Goal: Find contact information: Find contact information

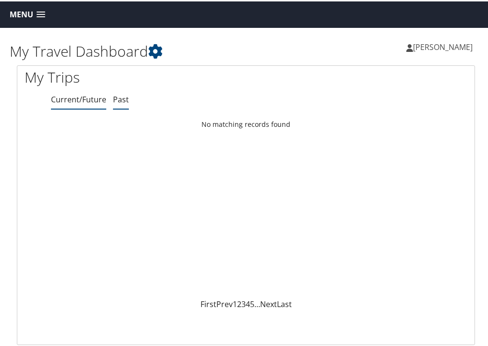
click at [118, 101] on link "Past" at bounding box center [121, 98] width 16 height 11
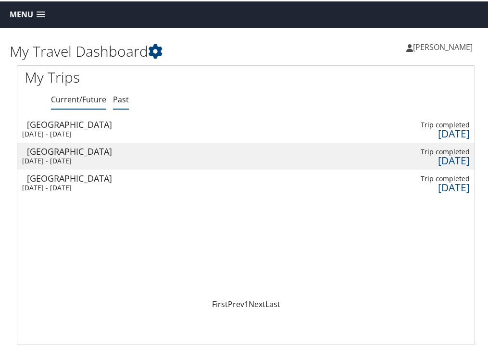
click at [88, 101] on link "Current/Future" at bounding box center [78, 98] width 55 height 11
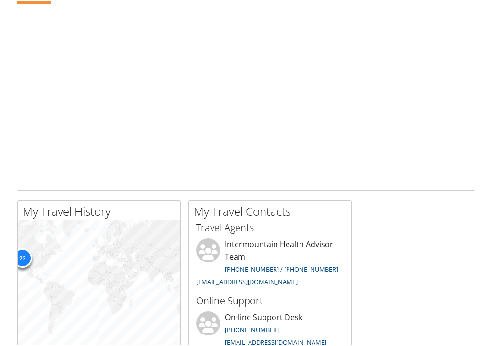
scroll to position [445, 0]
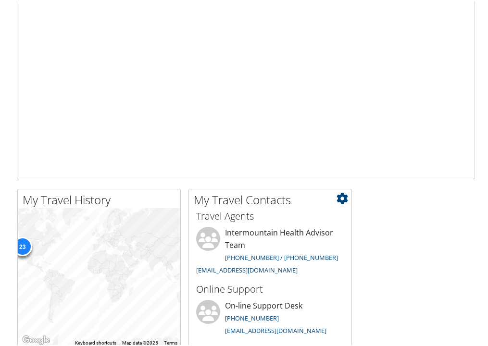
click at [260, 269] on link "intermountain@cbtravel.com" at bounding box center [246, 268] width 101 height 9
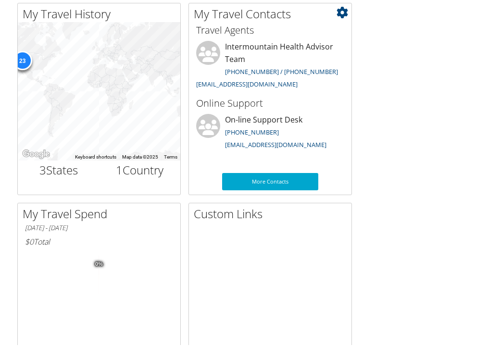
scroll to position [632, 0]
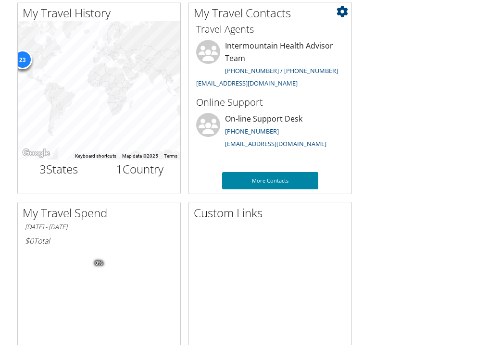
click at [268, 172] on link "More Contacts" at bounding box center [270, 179] width 96 height 17
